Goal: Information Seeking & Learning: Learn about a topic

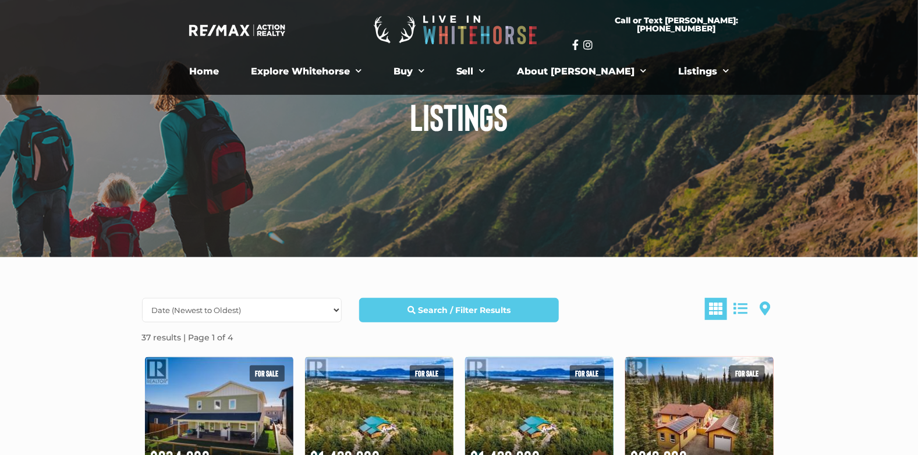
scroll to position [175, 0]
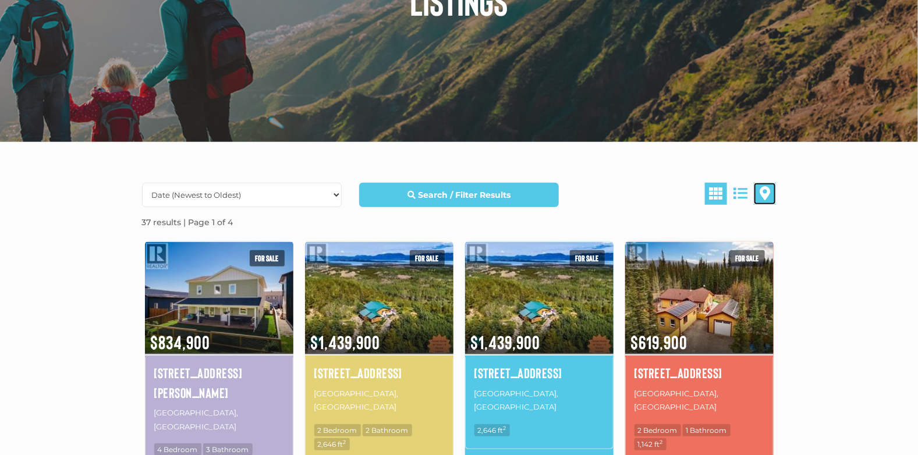
click at [772, 193] on link at bounding box center [765, 194] width 22 height 22
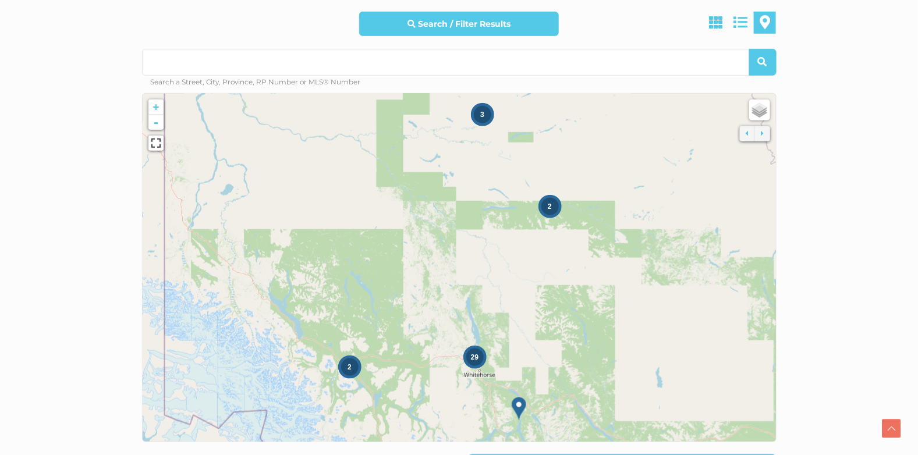
scroll to position [349, 0]
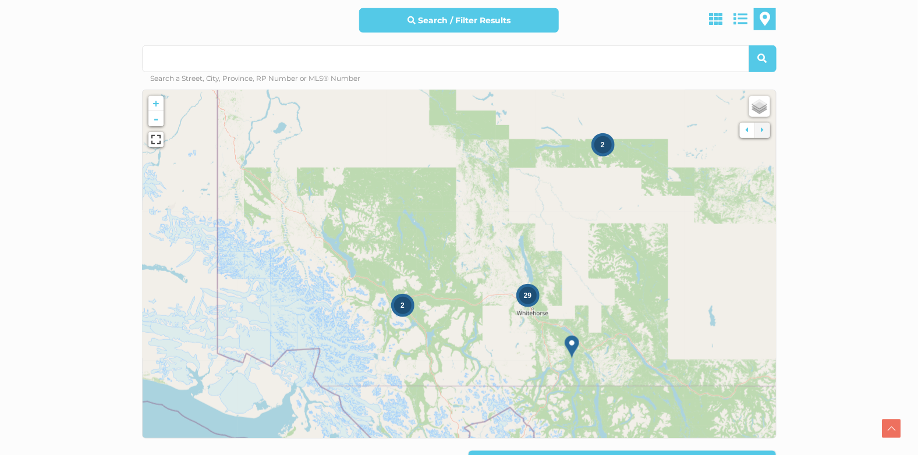
drag, startPoint x: 417, startPoint y: 353, endPoint x: 494, endPoint y: 270, distance: 112.9
click at [494, 270] on icon at bounding box center [512, 206] width 792 height 436
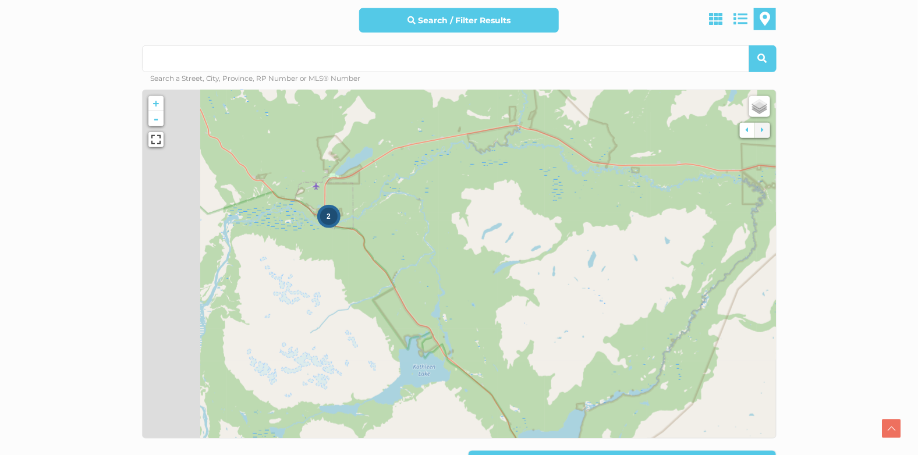
drag, startPoint x: 366, startPoint y: 253, endPoint x: 521, endPoint y: 295, distance: 159.8
click at [521, 295] on icon at bounding box center [522, 278] width 792 height 436
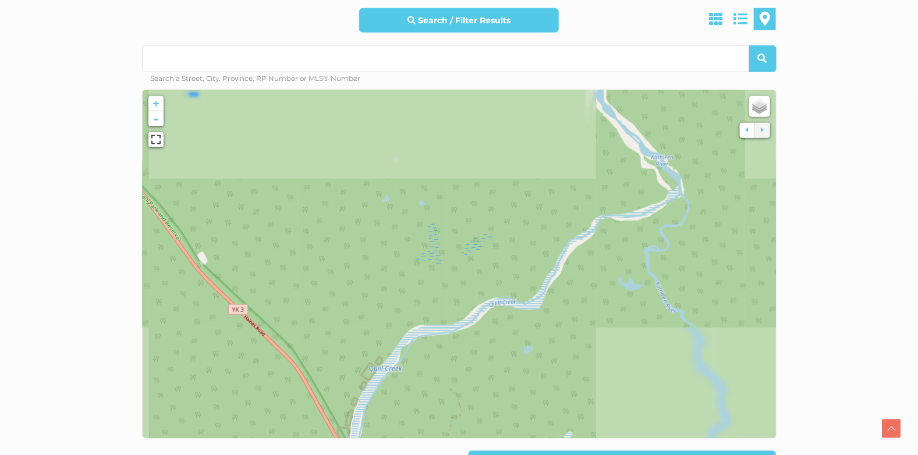
drag, startPoint x: 702, startPoint y: 373, endPoint x: 741, endPoint y: 390, distance: 41.7
click at [741, 390] on icon at bounding box center [459, 265] width 792 height 436
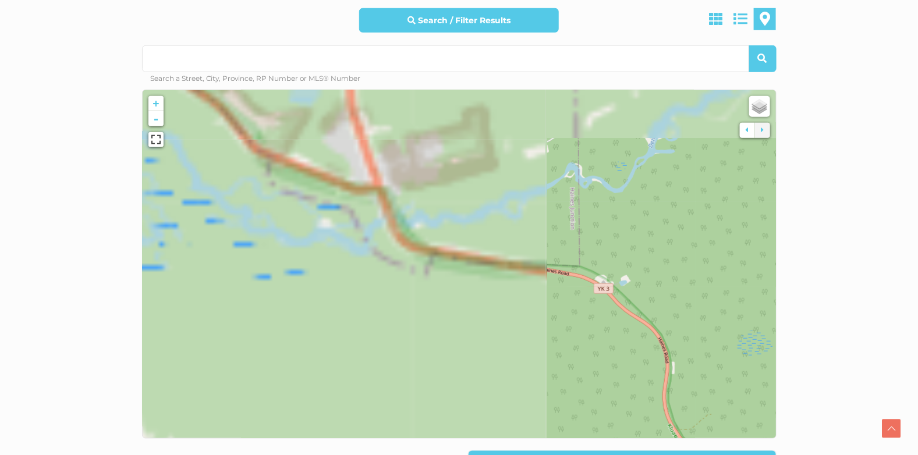
drag, startPoint x: 687, startPoint y: 384, endPoint x: 698, endPoint y: 391, distance: 13.4
click at [699, 393] on icon at bounding box center [634, 368] width 792 height 436
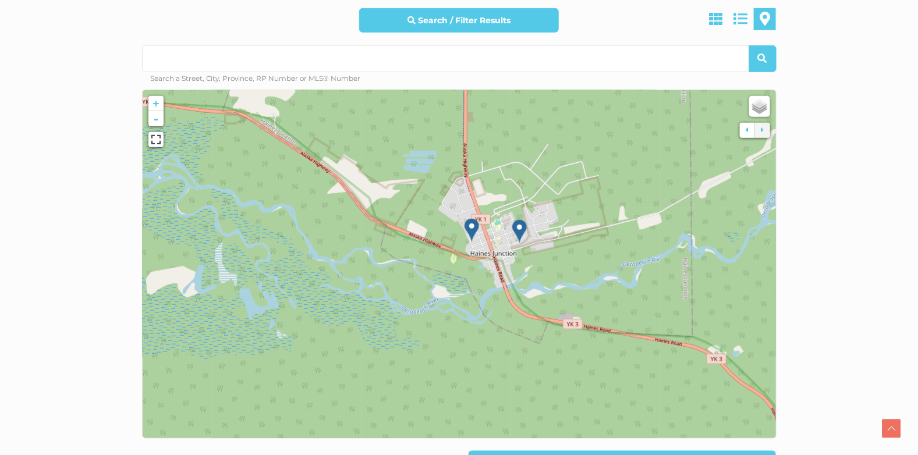
click at [519, 229] on img at bounding box center [519, 232] width 15 height 24
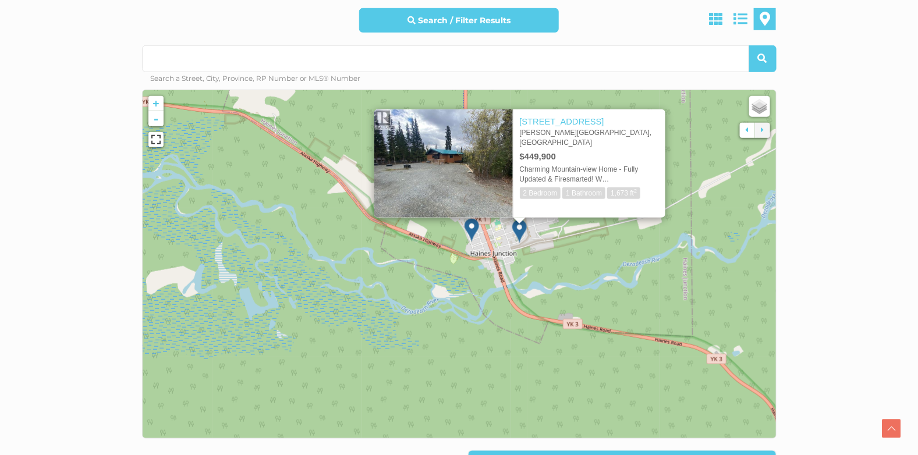
click at [473, 229] on img at bounding box center [472, 230] width 15 height 24
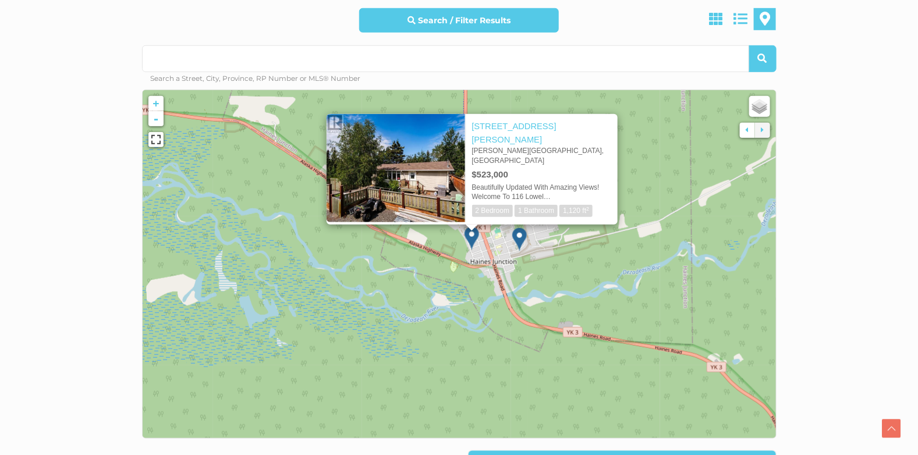
click at [812, 299] on section "Search / Filter Results All Property Types Business Office Other Single Family …" at bounding box center [459, 280] width 918 height 627
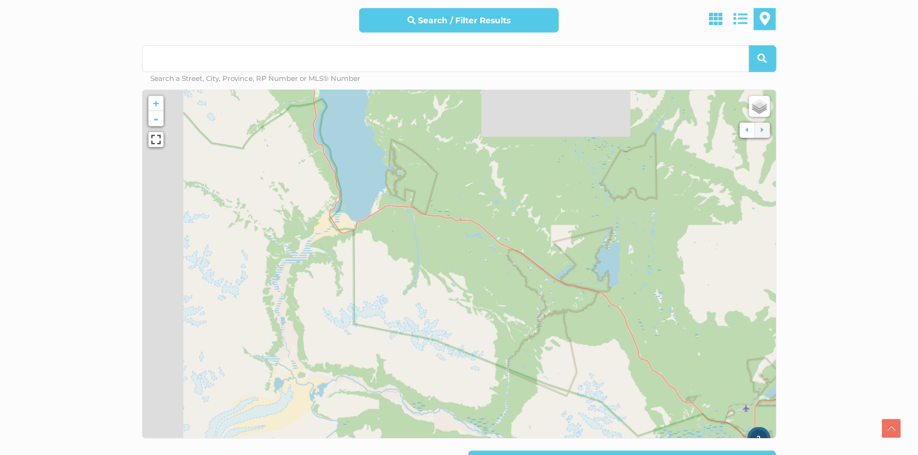
drag, startPoint x: 588, startPoint y: 206, endPoint x: 645, endPoint y: 366, distance: 170.0
click at [645, 366] on icon at bounding box center [515, 417] width 792 height 436
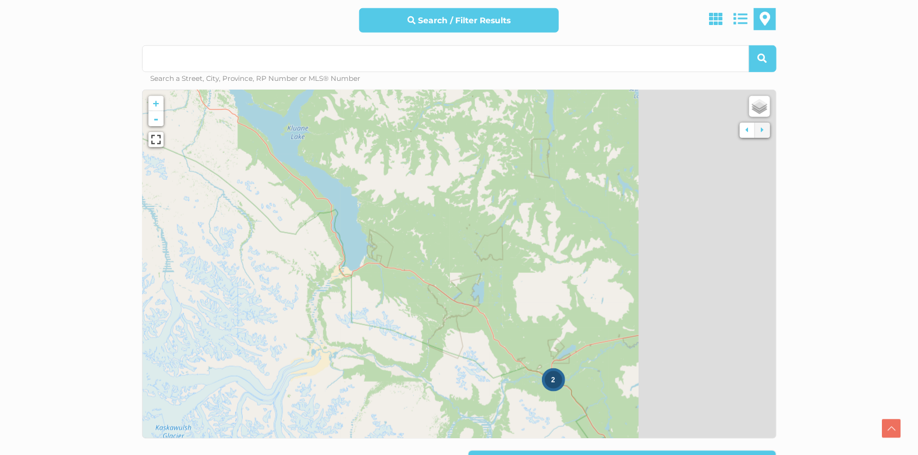
drag, startPoint x: 636, startPoint y: 319, endPoint x: 458, endPoint y: 319, distance: 178.2
click at [458, 319] on icon at bounding box center [316, 265] width 792 height 436
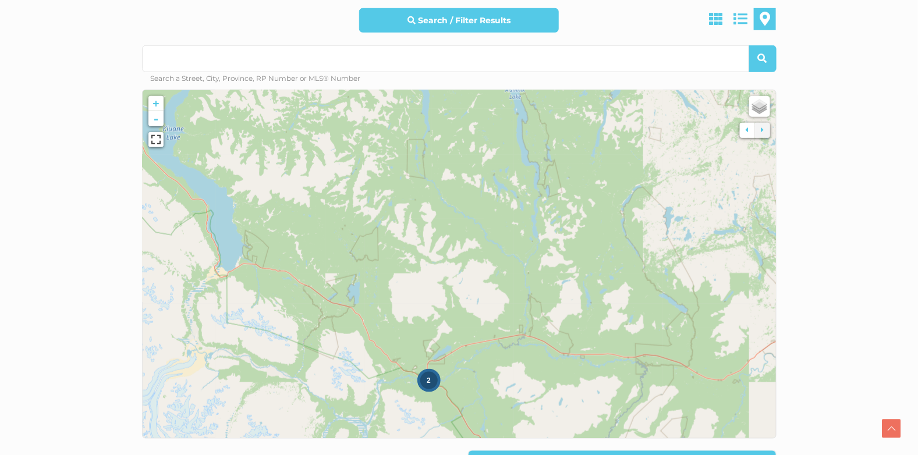
drag, startPoint x: 620, startPoint y: 300, endPoint x: 422, endPoint y: 295, distance: 198.1
click at [422, 295] on icon at bounding box center [369, 265] width 792 height 436
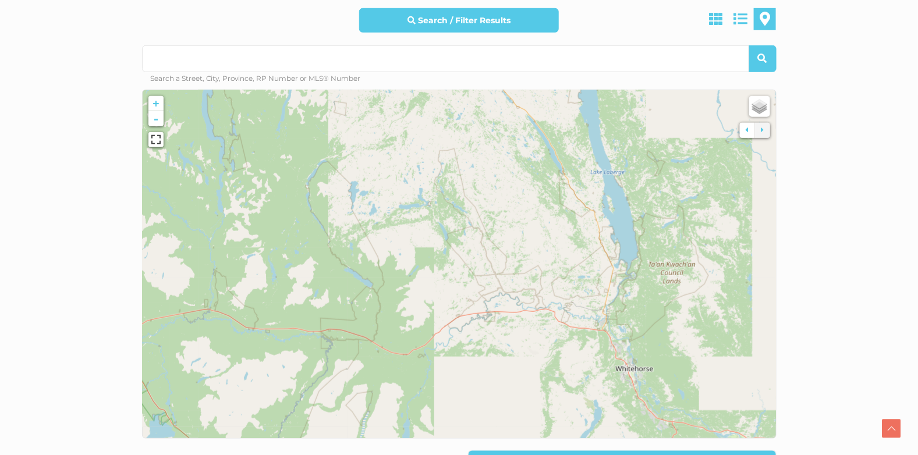
drag, startPoint x: 423, startPoint y: 280, endPoint x: 354, endPoint y: 271, distance: 69.2
click at [354, 271] on icon at bounding box center [246, 245] width 792 height 436
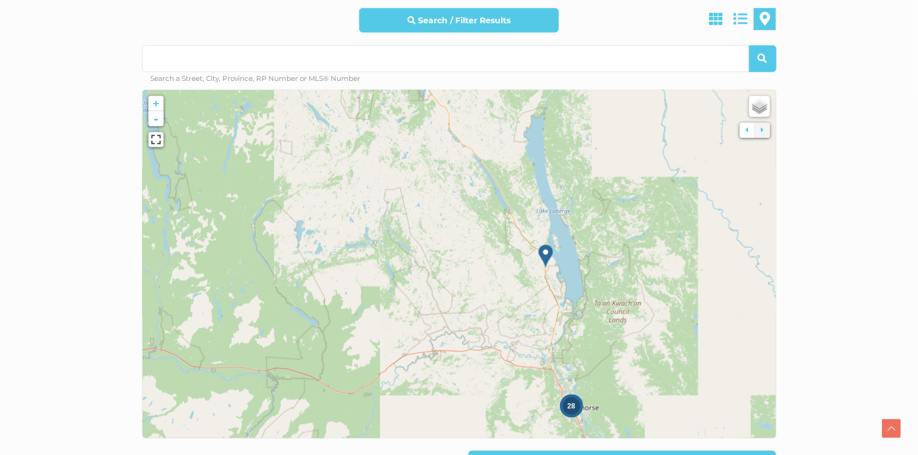
drag, startPoint x: 479, startPoint y: 268, endPoint x: 469, endPoint y: 347, distance: 79.2
click at [469, 347] on icon at bounding box center [463, 309] width 792 height 436
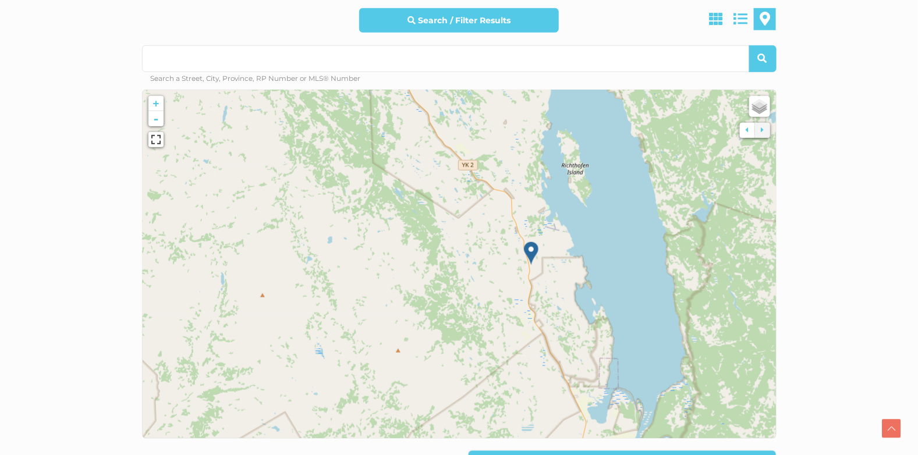
click at [531, 248] on img at bounding box center [531, 254] width 15 height 24
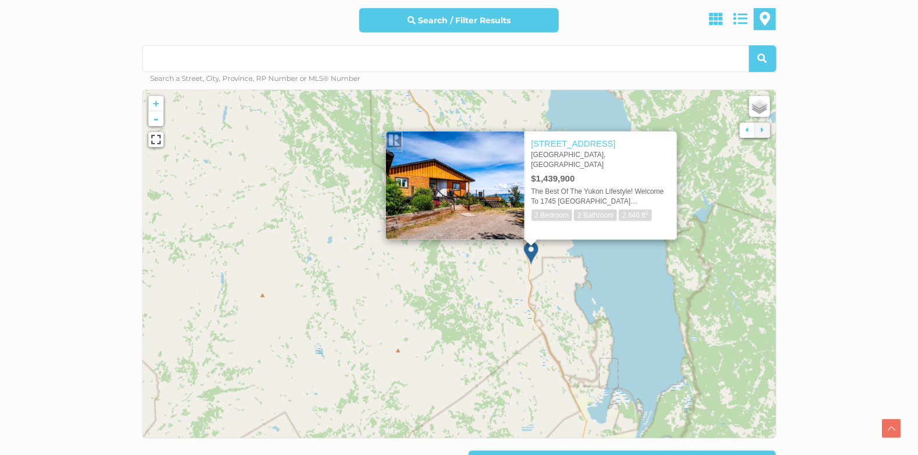
click at [589, 309] on icon at bounding box center [459, 265] width 792 height 436
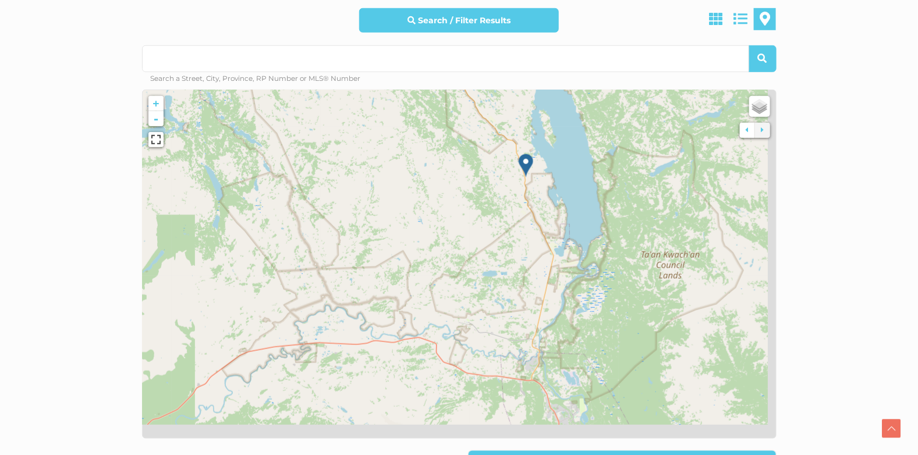
drag, startPoint x: 596, startPoint y: 346, endPoint x: 557, endPoint y: 210, distance: 141.9
click at [560, 222] on icon at bounding box center [426, 154] width 792 height 436
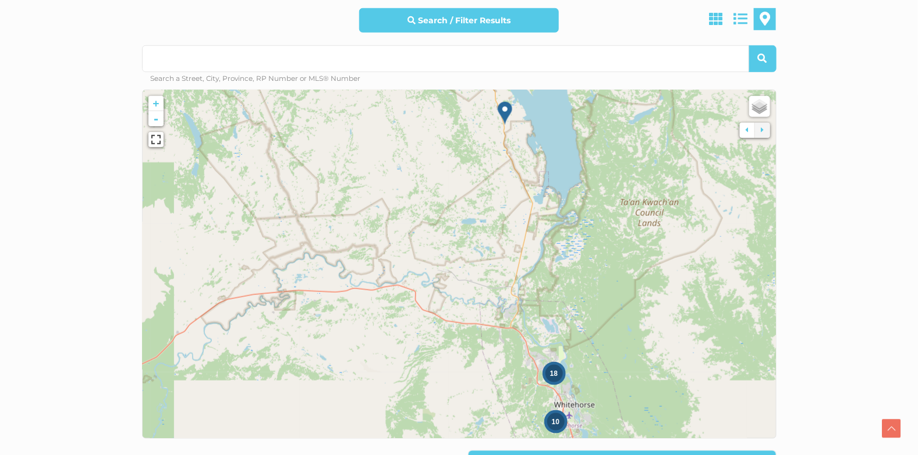
drag, startPoint x: 597, startPoint y: 342, endPoint x: 551, endPoint y: 219, distance: 131.4
click at [558, 242] on icon at bounding box center [445, 235] width 792 height 436
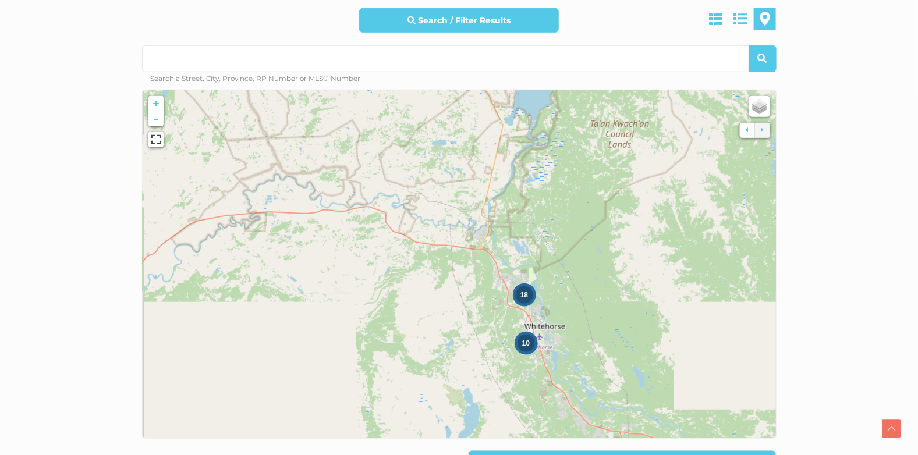
drag, startPoint x: 585, startPoint y: 356, endPoint x: 571, endPoint y: 266, distance: 91.3
click at [571, 266] on icon at bounding box center [459, 265] width 792 height 436
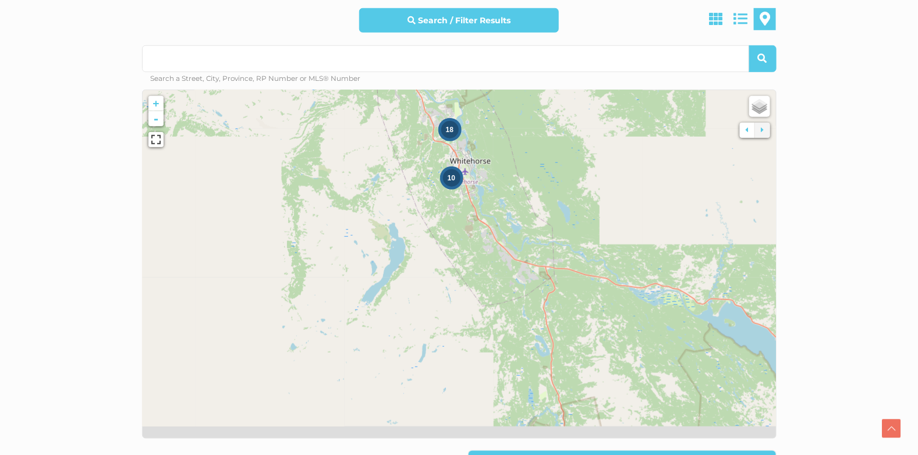
drag, startPoint x: 588, startPoint y: 324, endPoint x: 519, endPoint y: 247, distance: 103.5
click at [520, 248] on icon at bounding box center [401, 196] width 792 height 436
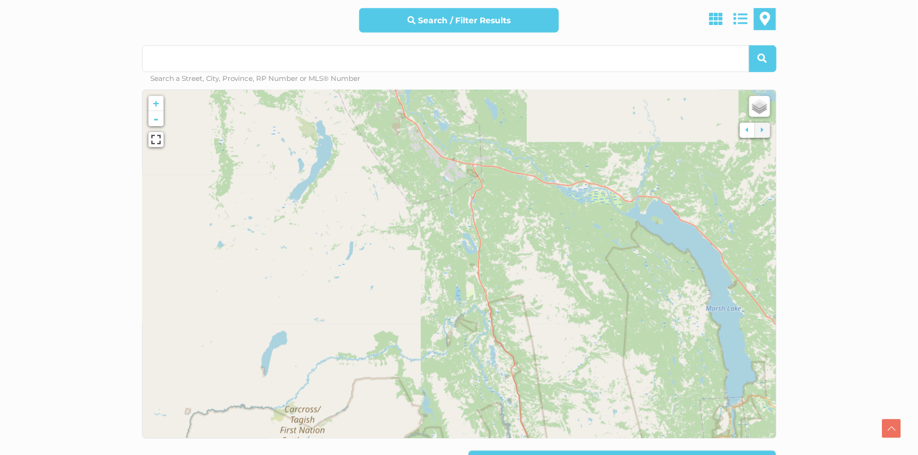
drag, startPoint x: 524, startPoint y: 256, endPoint x: 505, endPoint y: 224, distance: 37.3
click at [507, 228] on icon at bounding box center [406, 182] width 792 height 436
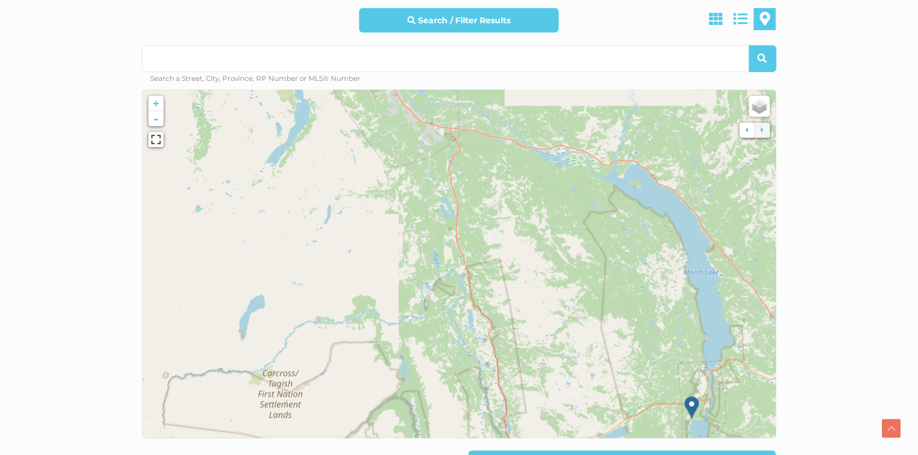
drag, startPoint x: 554, startPoint y: 316, endPoint x: 459, endPoint y: 209, distance: 143.1
click at [460, 210] on icon at bounding box center [459, 265] width 792 height 436
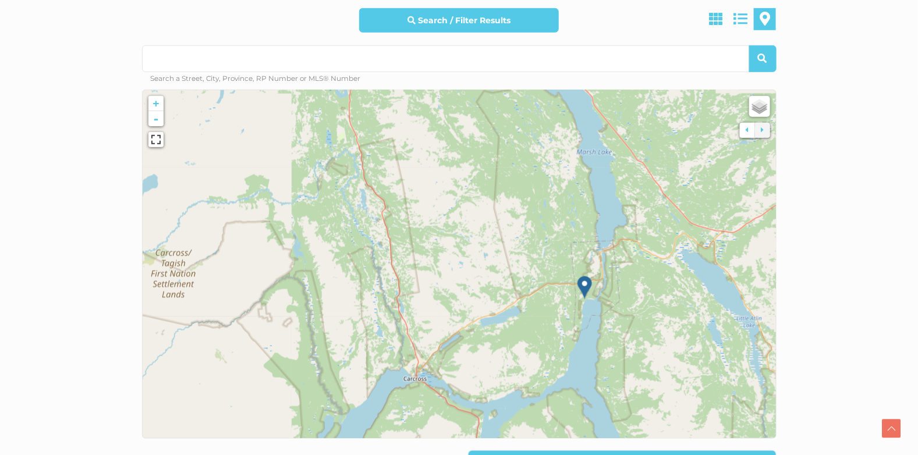
drag, startPoint x: 475, startPoint y: 253, endPoint x: 455, endPoint y: 243, distance: 21.6
click at [455, 243] on icon at bounding box center [459, 265] width 792 height 436
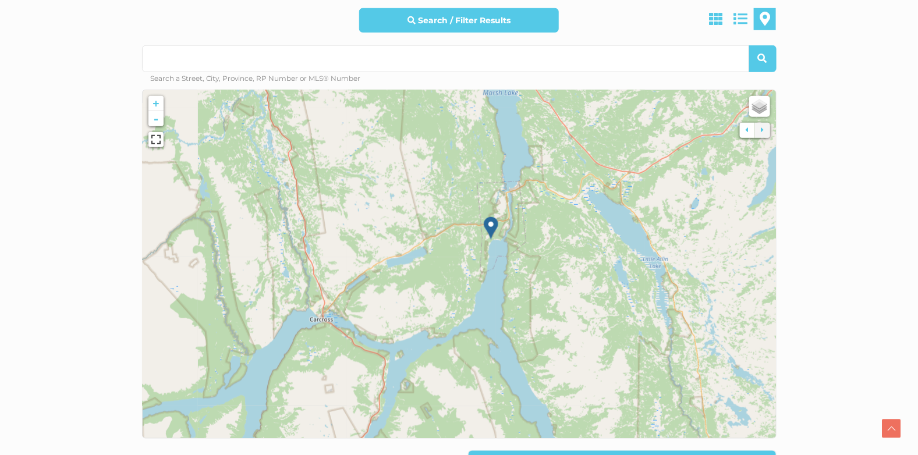
click at [493, 225] on img at bounding box center [491, 229] width 15 height 24
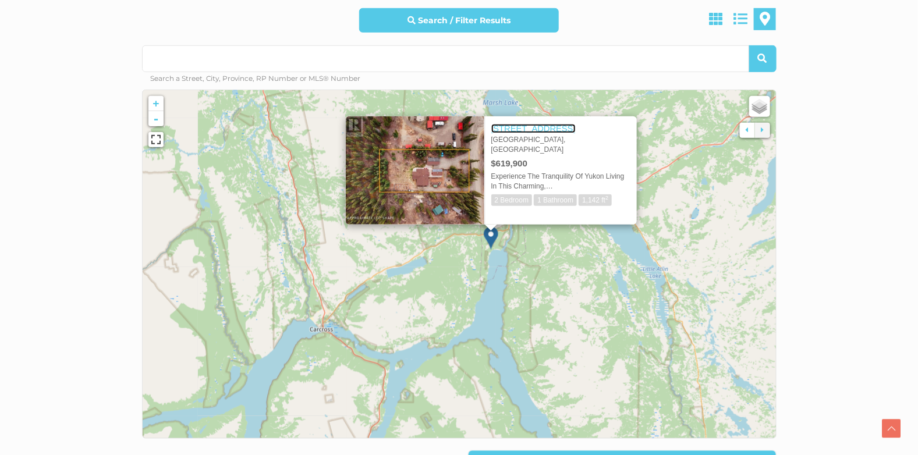
click at [523, 126] on link "[STREET_ADDRESS]" at bounding box center [533, 128] width 84 height 9
click at [733, 221] on icon at bounding box center [459, 265] width 792 height 436
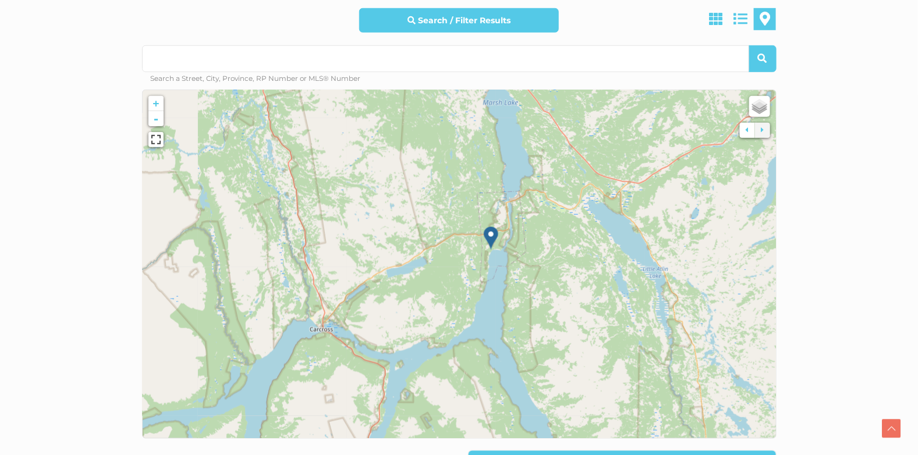
drag, startPoint x: 627, startPoint y: 304, endPoint x: 673, endPoint y: 192, distance: 121.7
click at [673, 192] on icon at bounding box center [459, 265] width 792 height 436
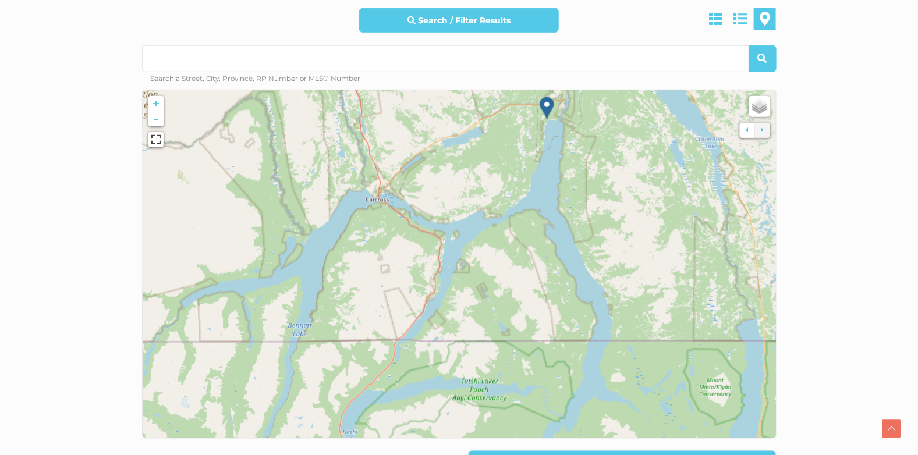
drag, startPoint x: 616, startPoint y: 308, endPoint x: 666, endPoint y: 209, distance: 111.2
click at [666, 210] on icon at bounding box center [461, 263] width 792 height 436
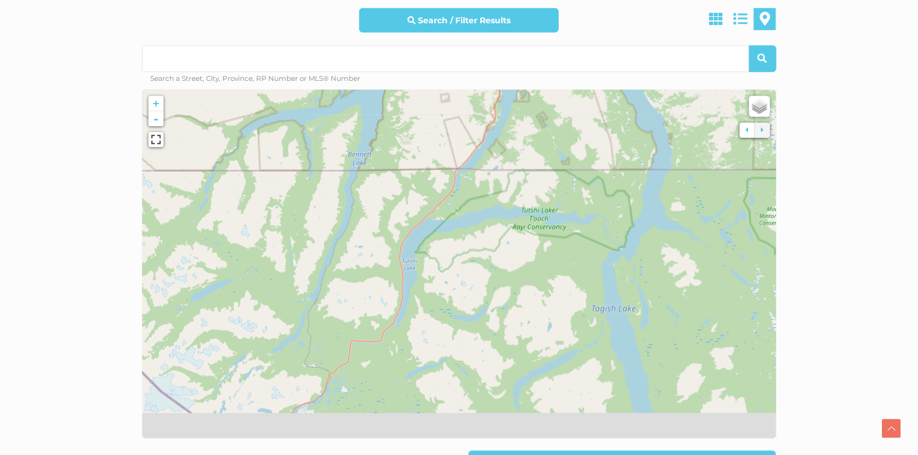
drag, startPoint x: 631, startPoint y: 316, endPoint x: 641, endPoint y: 215, distance: 101.9
click at [641, 215] on icon at bounding box center [465, 203] width 792 height 436
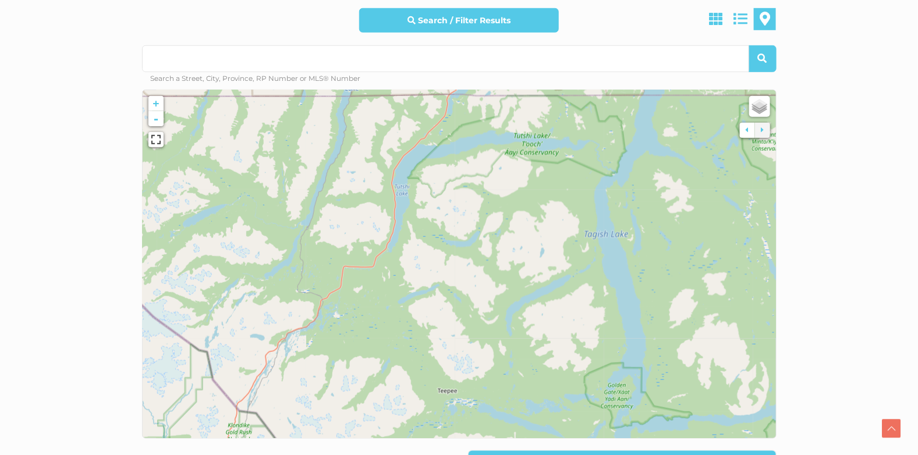
drag, startPoint x: 653, startPoint y: 298, endPoint x: 624, endPoint y: 231, distance: 73.0
click at [624, 231] on icon at bounding box center [445, 239] width 792 height 436
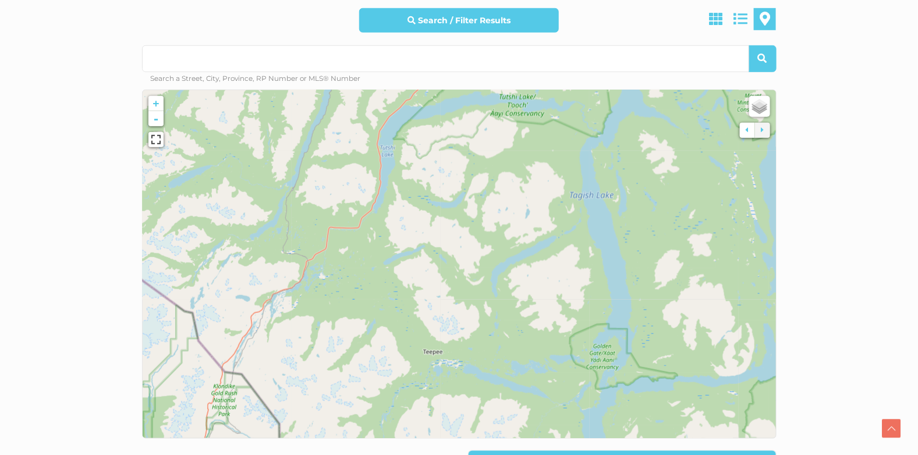
drag, startPoint x: 636, startPoint y: 280, endPoint x: 646, endPoint y: 199, distance: 81.5
click at [646, 199] on icon at bounding box center [459, 265] width 792 height 436
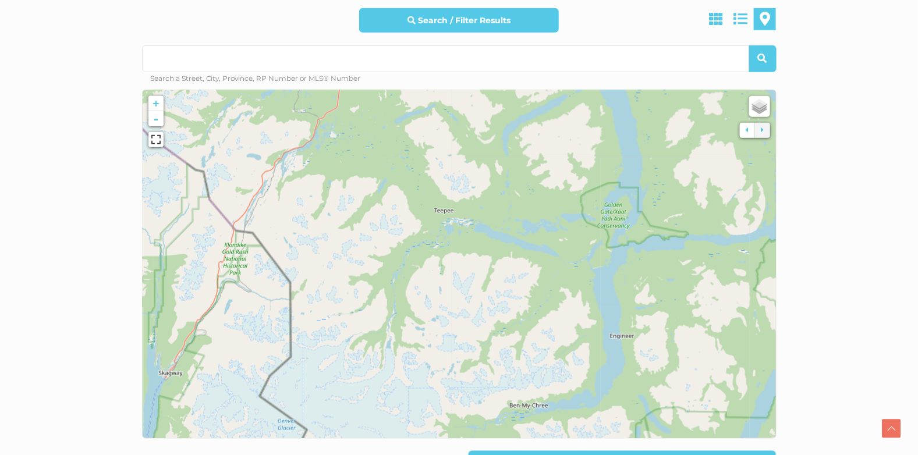
drag, startPoint x: 620, startPoint y: 298, endPoint x: 624, endPoint y: 210, distance: 88.6
click at [624, 210] on icon at bounding box center [459, 213] width 792 height 436
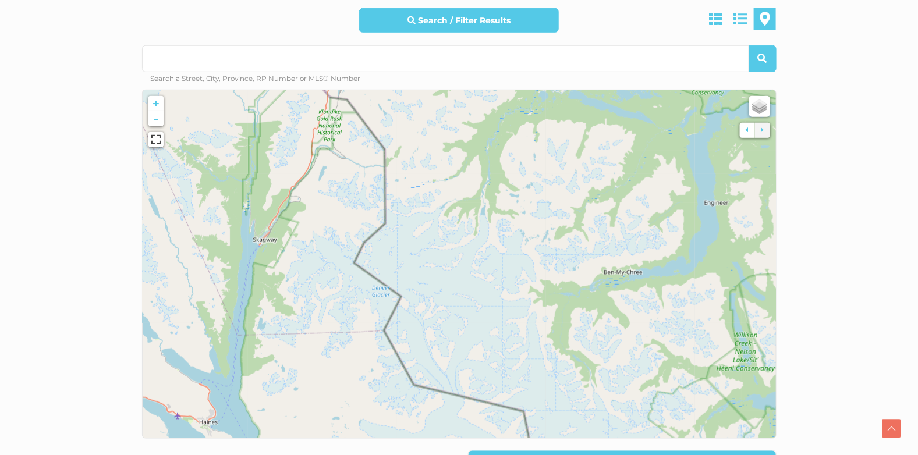
drag, startPoint x: 522, startPoint y: 296, endPoint x: 615, endPoint y: 197, distance: 136.4
click at [615, 197] on icon at bounding box center [550, 167] width 792 height 436
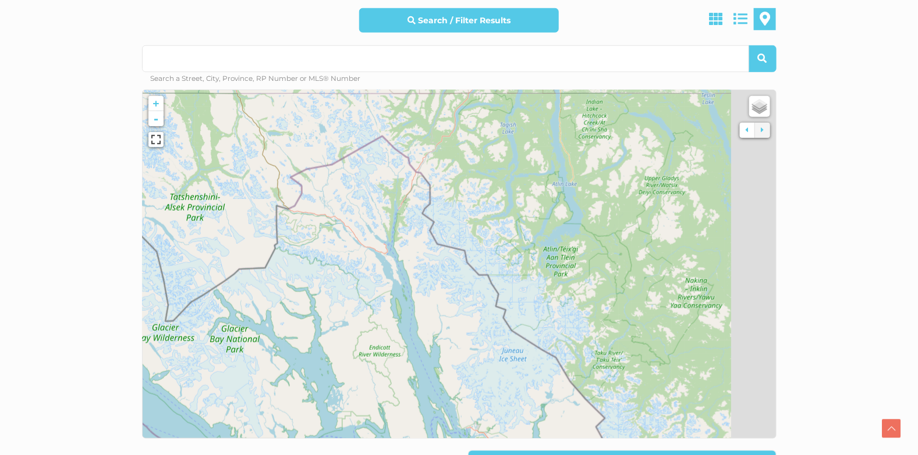
drag, startPoint x: 606, startPoint y: 222, endPoint x: 468, endPoint y: 216, distance: 138.1
click at [468, 216] on icon at bounding box center [341, 258] width 792 height 436
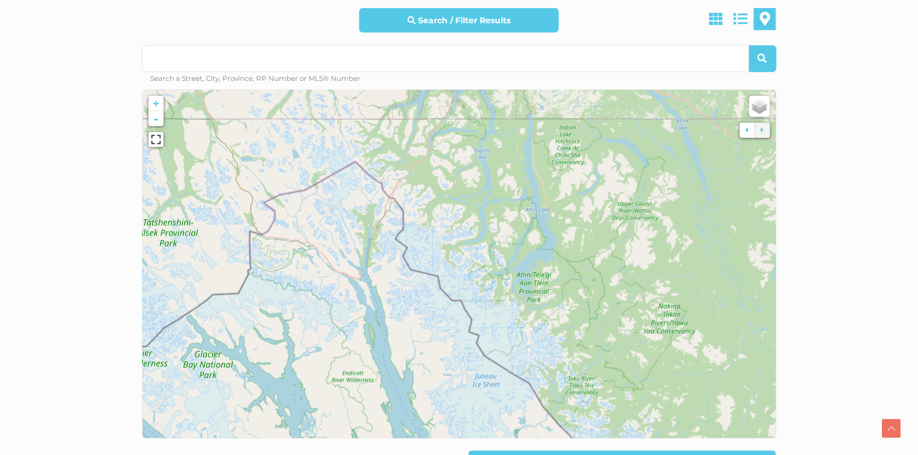
drag, startPoint x: 606, startPoint y: 211, endPoint x: 576, endPoint y: 292, distance: 85.9
click at [576, 292] on icon at bounding box center [452, 289] width 792 height 436
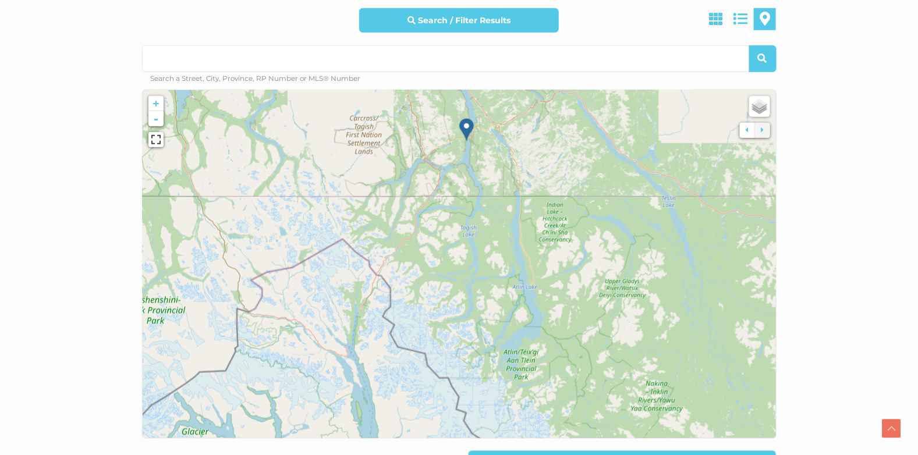
drag, startPoint x: 573, startPoint y: 234, endPoint x: 604, endPoint y: 323, distance: 93.7
click at [604, 323] on icon at bounding box center [469, 287] width 792 height 436
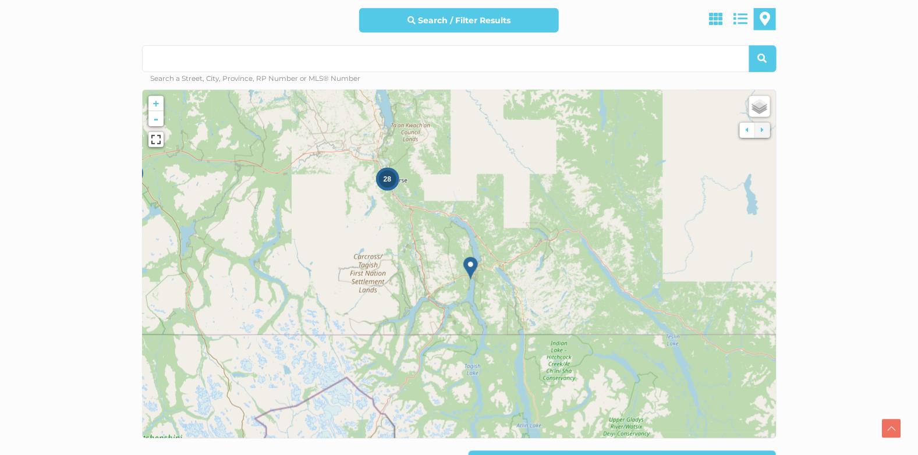
drag, startPoint x: 563, startPoint y: 291, endPoint x: 525, endPoint y: 327, distance: 51.9
click at [526, 327] on icon at bounding box center [427, 301] width 792 height 436
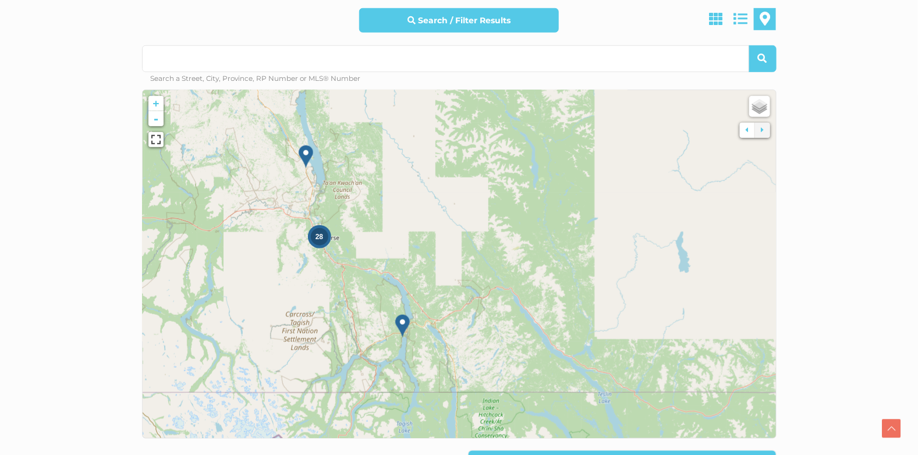
drag, startPoint x: 572, startPoint y: 300, endPoint x: 498, endPoint y: 312, distance: 74.8
click at [498, 312] on icon at bounding box center [439, 274] width 792 height 436
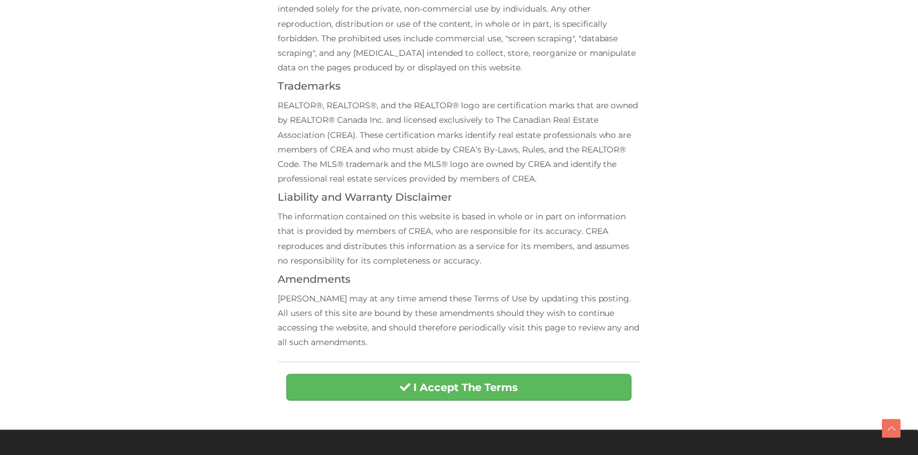
scroll to position [465, 0]
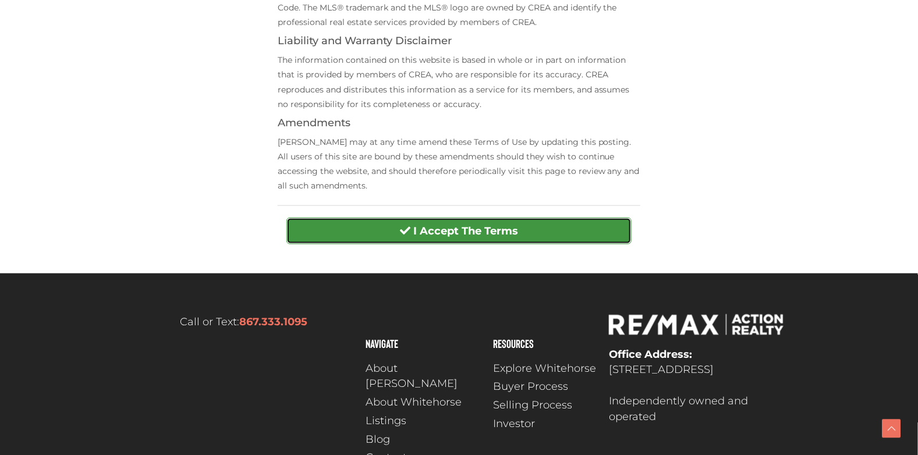
click at [480, 236] on strong "I Accept The Terms" at bounding box center [465, 231] width 105 height 13
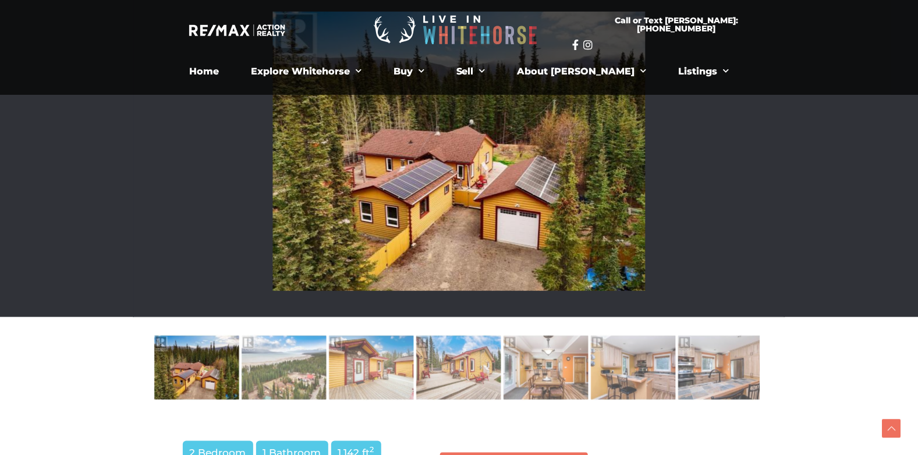
scroll to position [291, 0]
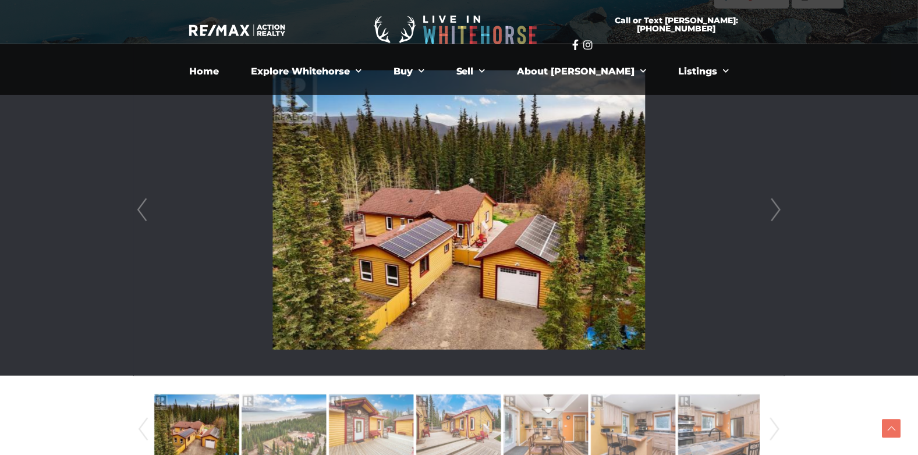
click at [770, 207] on link "Next" at bounding box center [776, 210] width 17 height 332
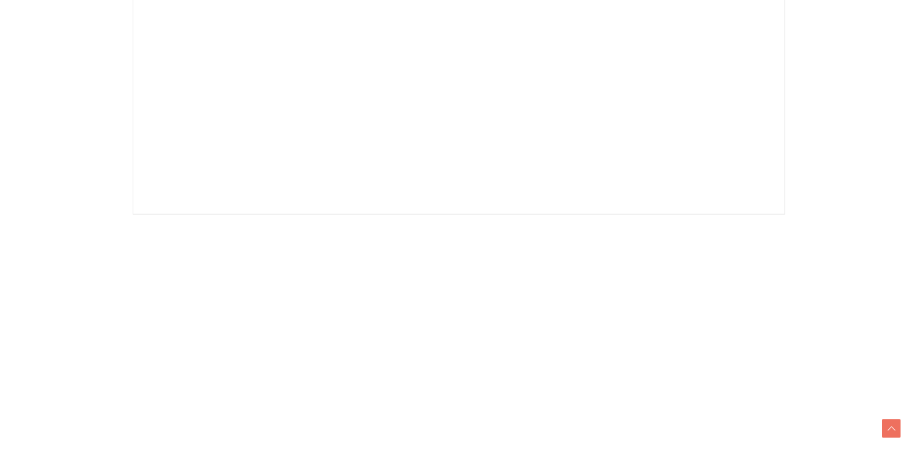
scroll to position [465, 0]
